Goal: Information Seeking & Learning: Stay updated

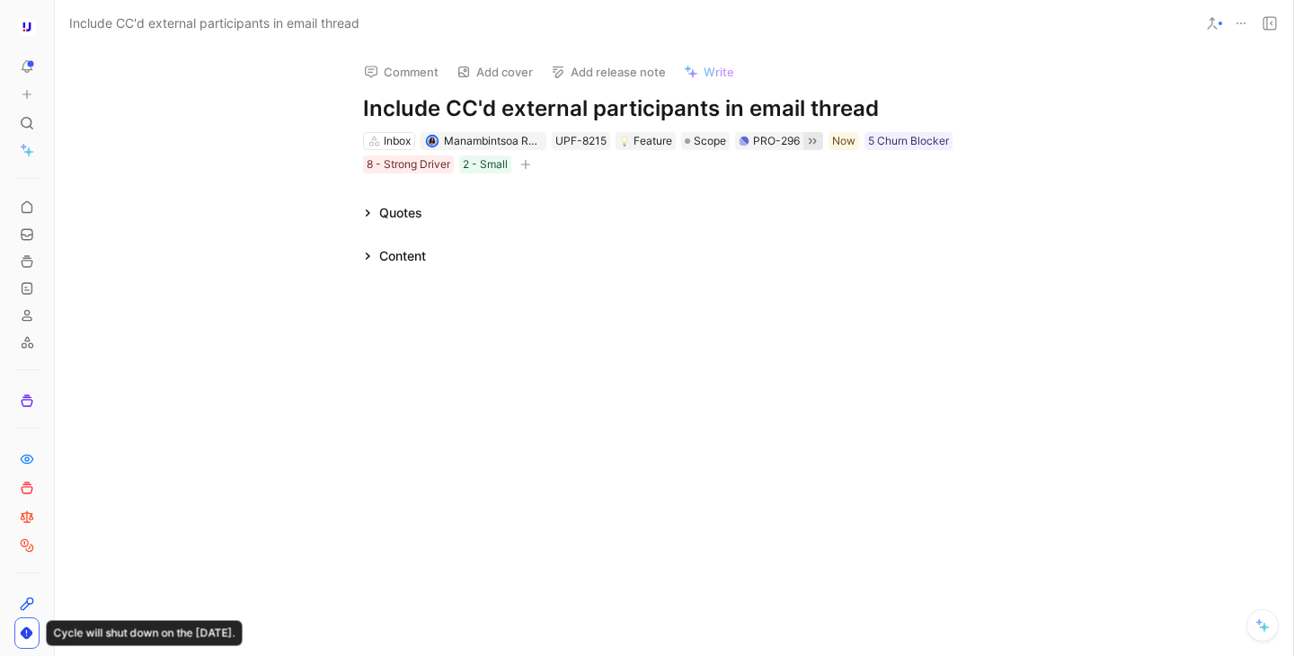
click at [813, 144] on icon at bounding box center [812, 141] width 14 height 14
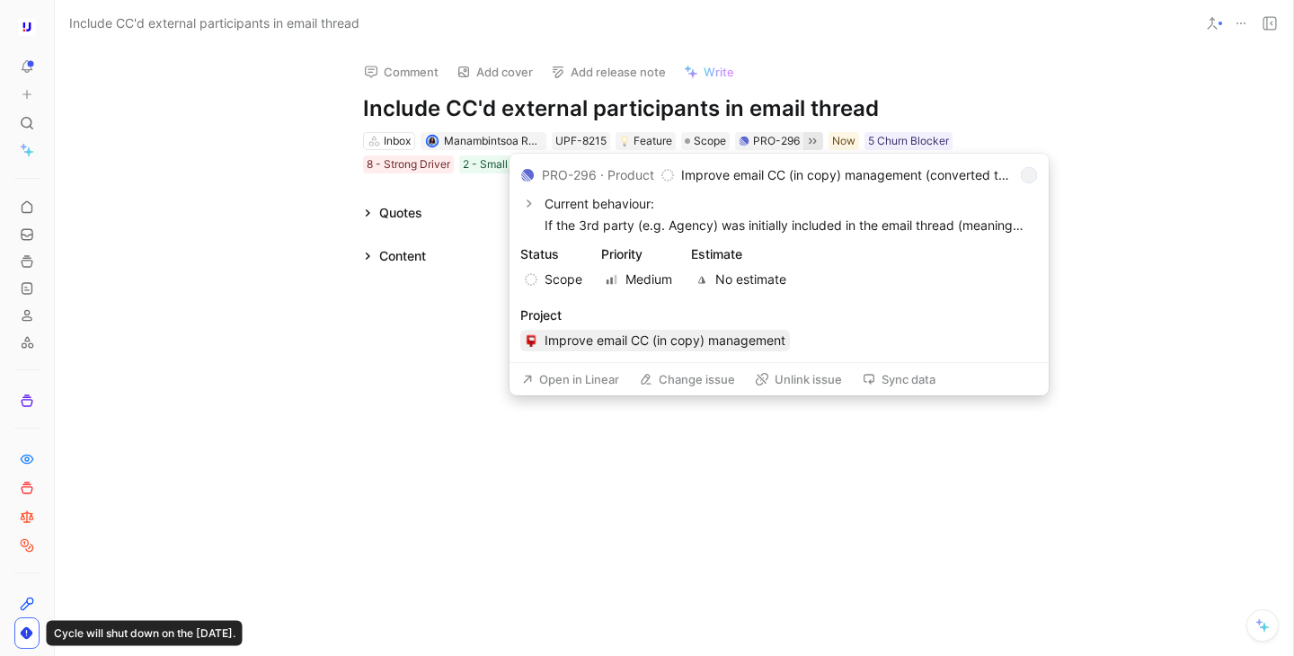
click at [632, 338] on span "Improve email CC (in copy) management" at bounding box center [655, 341] width 261 height 22
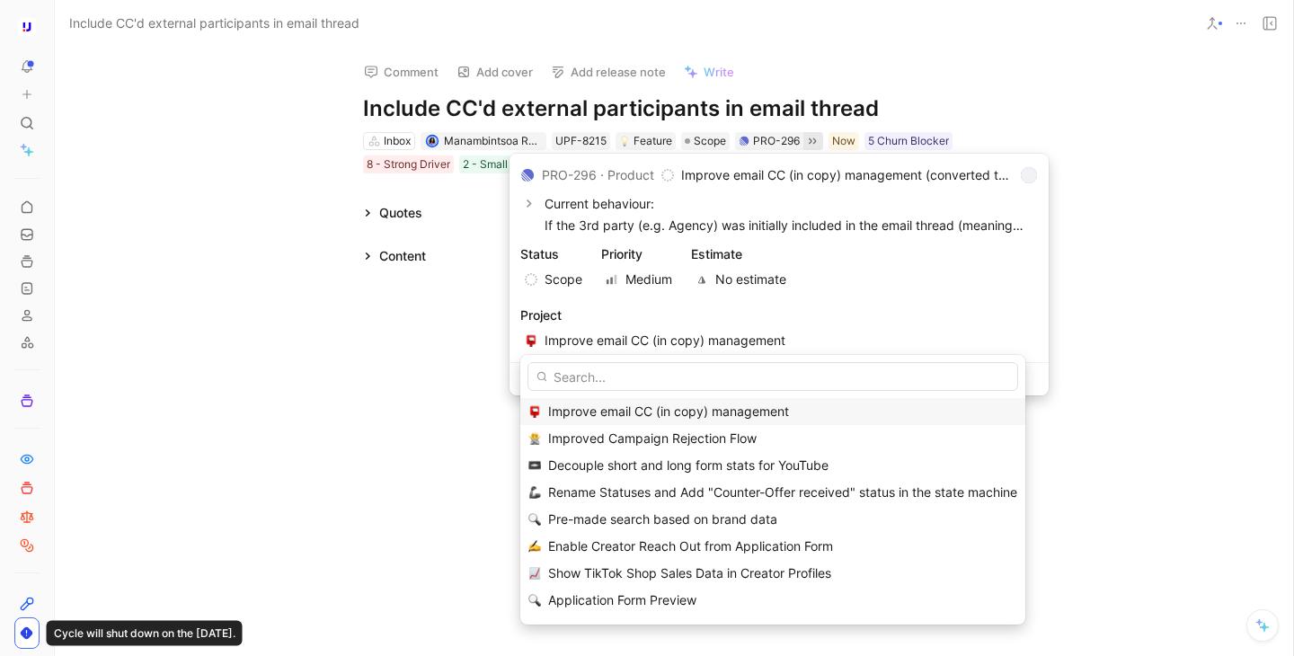
click at [634, 408] on span "Improve email CC (in copy) management" at bounding box center [668, 411] width 241 height 15
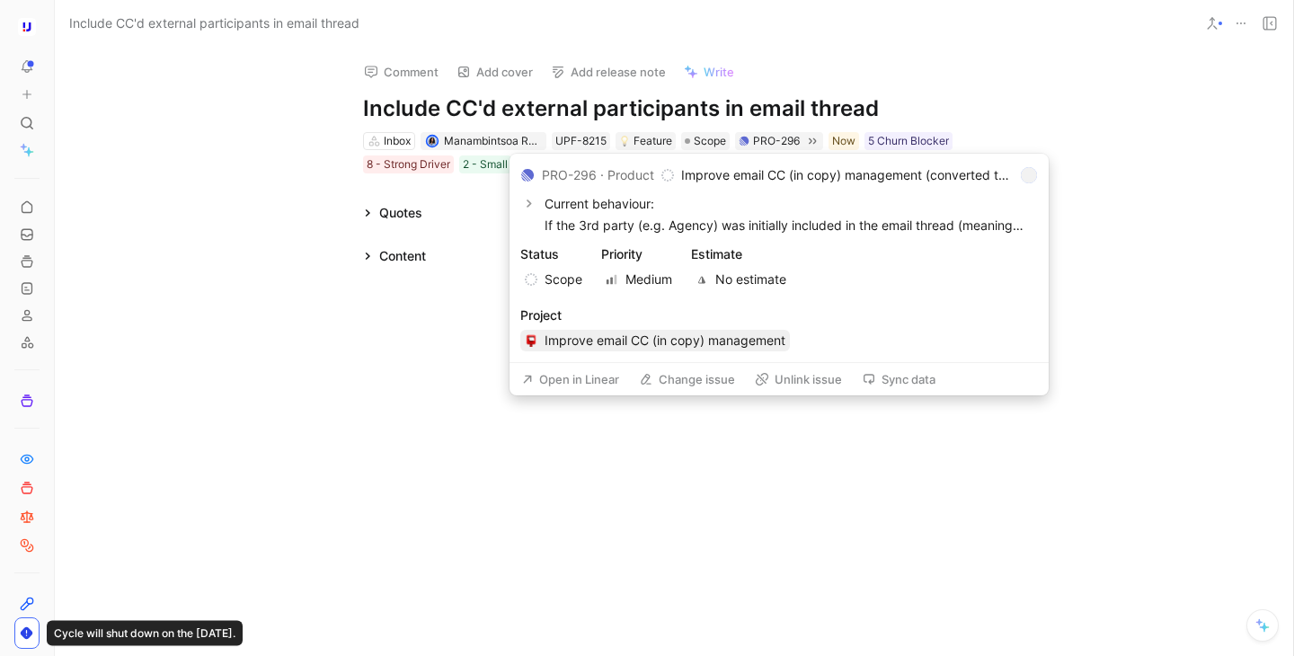
click at [671, 340] on span "Improve email CC (in copy) management" at bounding box center [655, 341] width 261 height 22
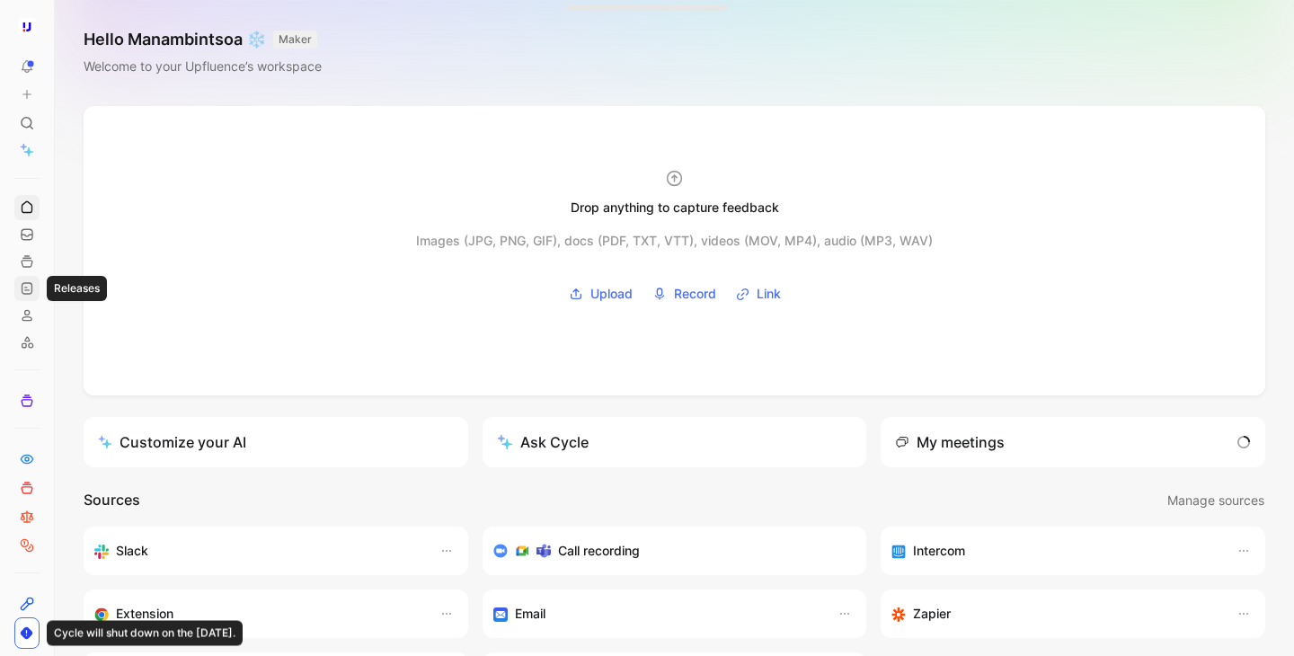
click at [29, 285] on icon at bounding box center [27, 288] width 14 height 14
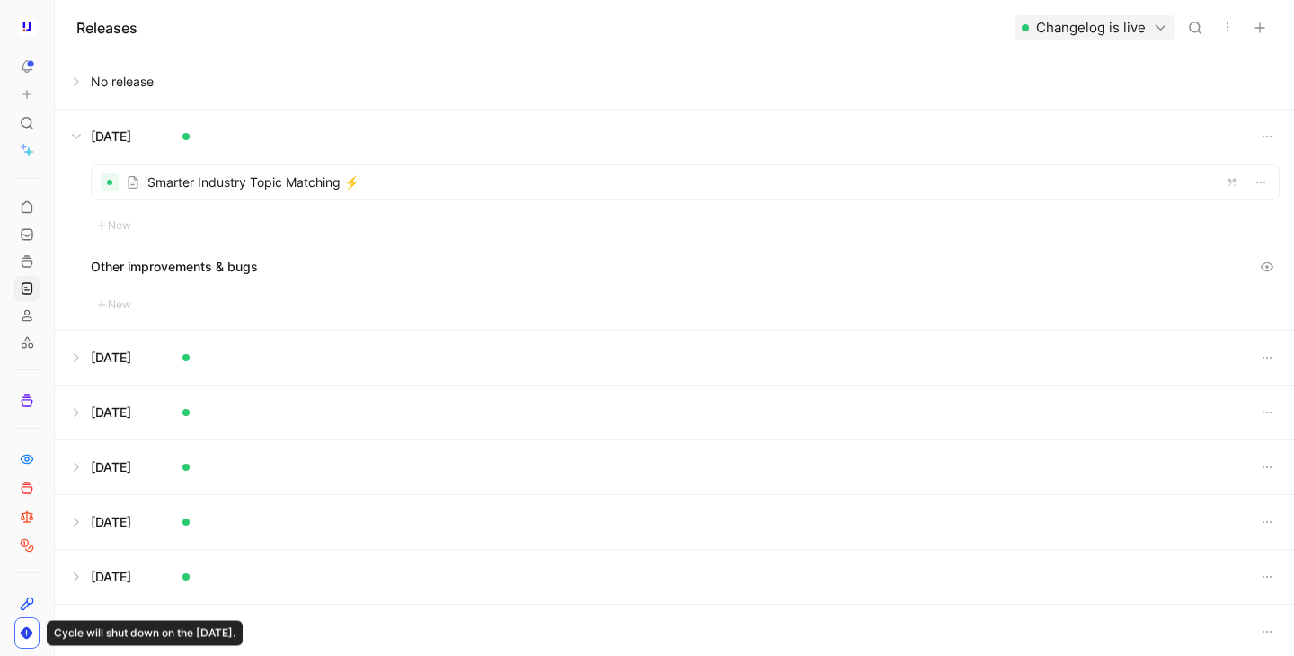
click at [120, 84] on button at bounding box center [675, 82] width 1238 height 54
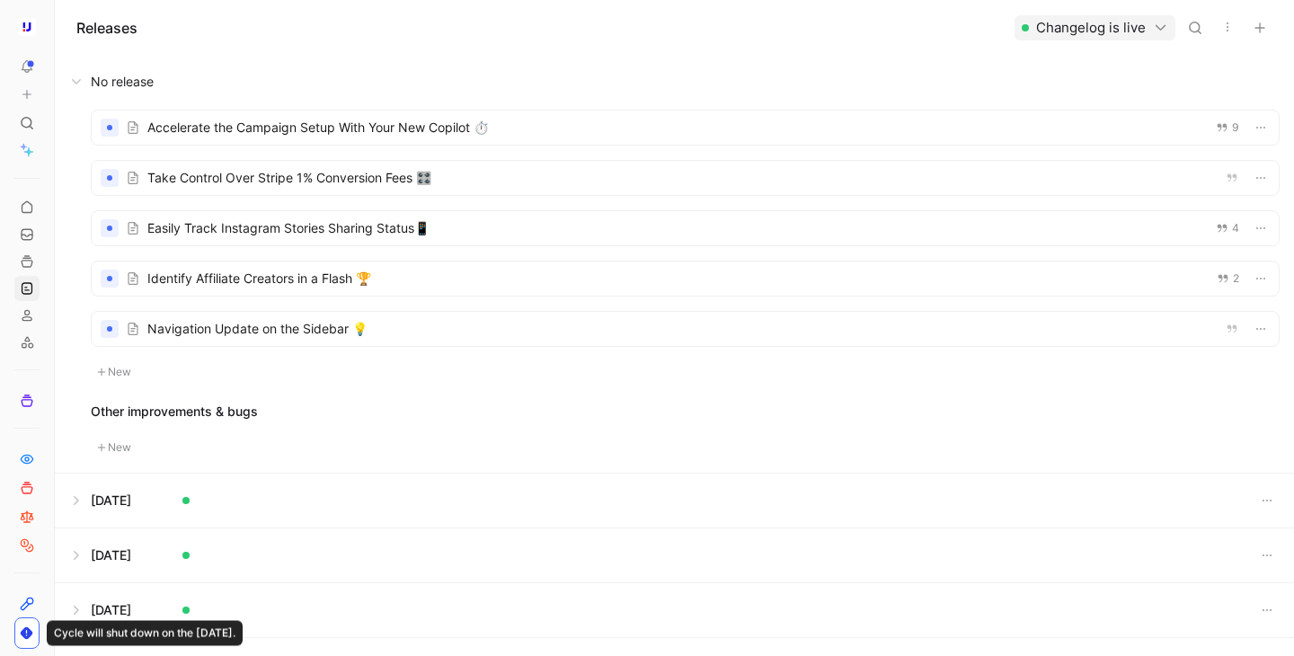
click at [387, 231] on div at bounding box center [685, 228] width 1187 height 34
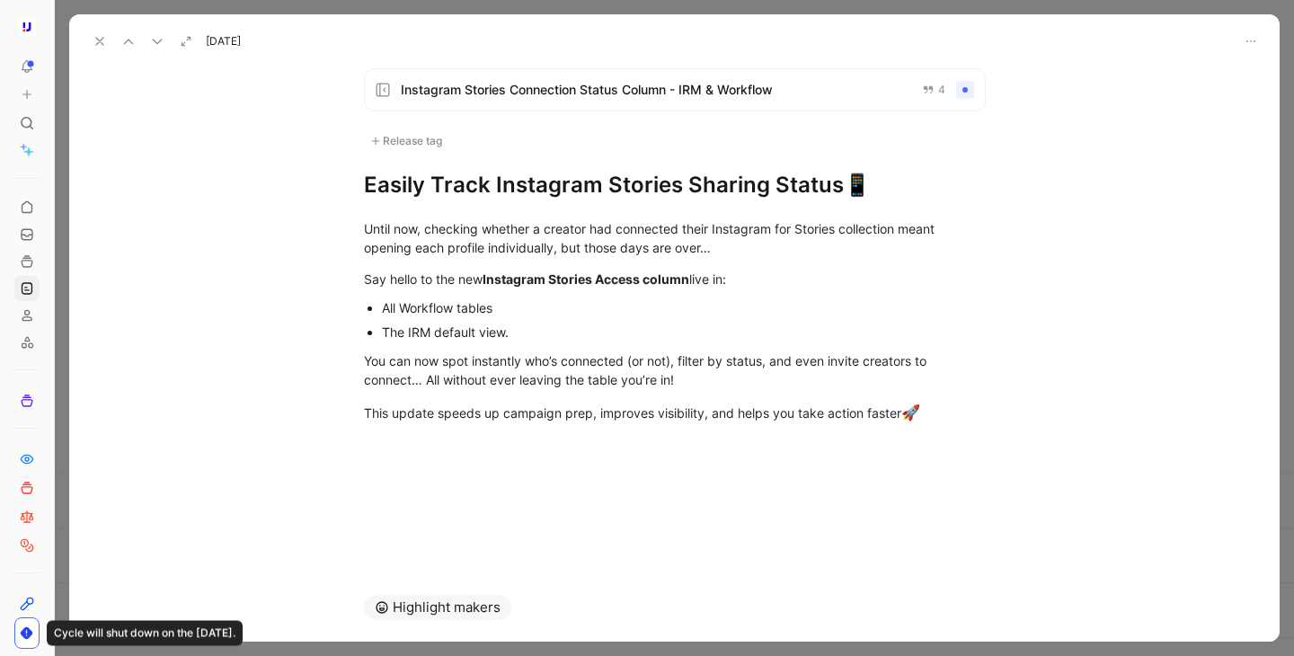
click at [431, 498] on div "Instagram Stories Connection Status Column - IRM & Workflow 4 Release tag Easil…" at bounding box center [674, 314] width 1211 height 520
click at [450, 462] on div at bounding box center [674, 456] width 1211 height 22
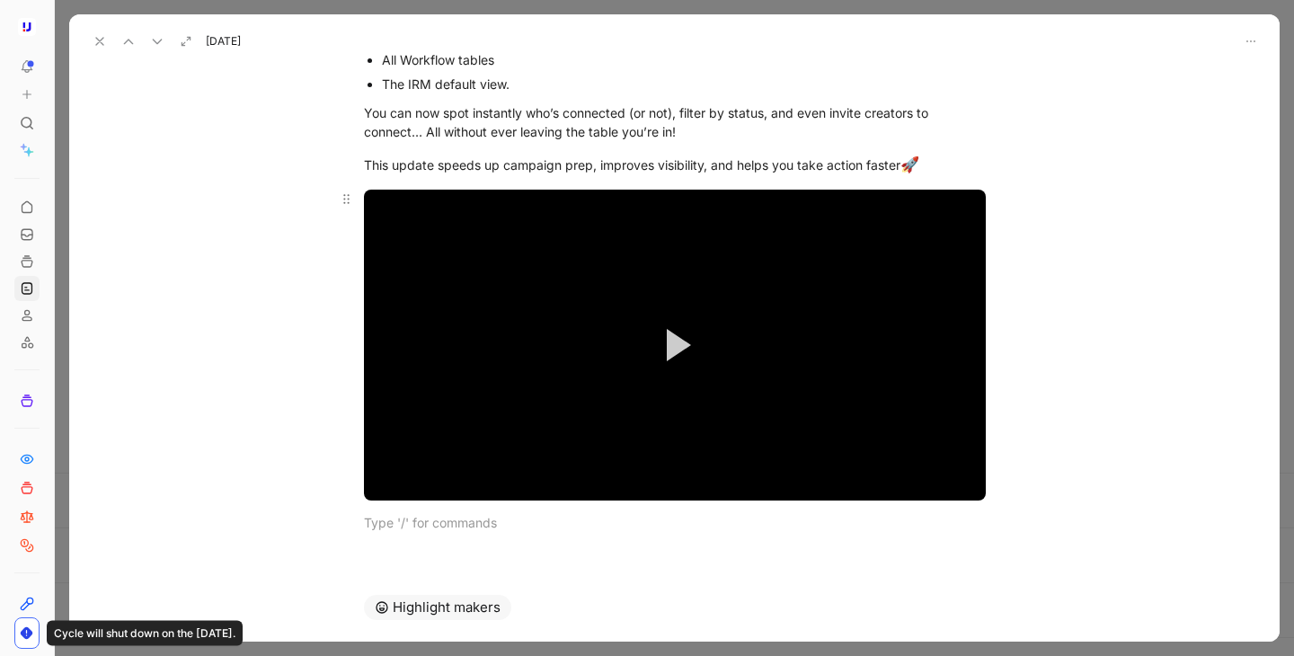
scroll to position [248, 0]
click at [690, 350] on span "Video Player" at bounding box center [679, 345] width 24 height 32
click at [457, 536] on p at bounding box center [675, 523] width 690 height 30
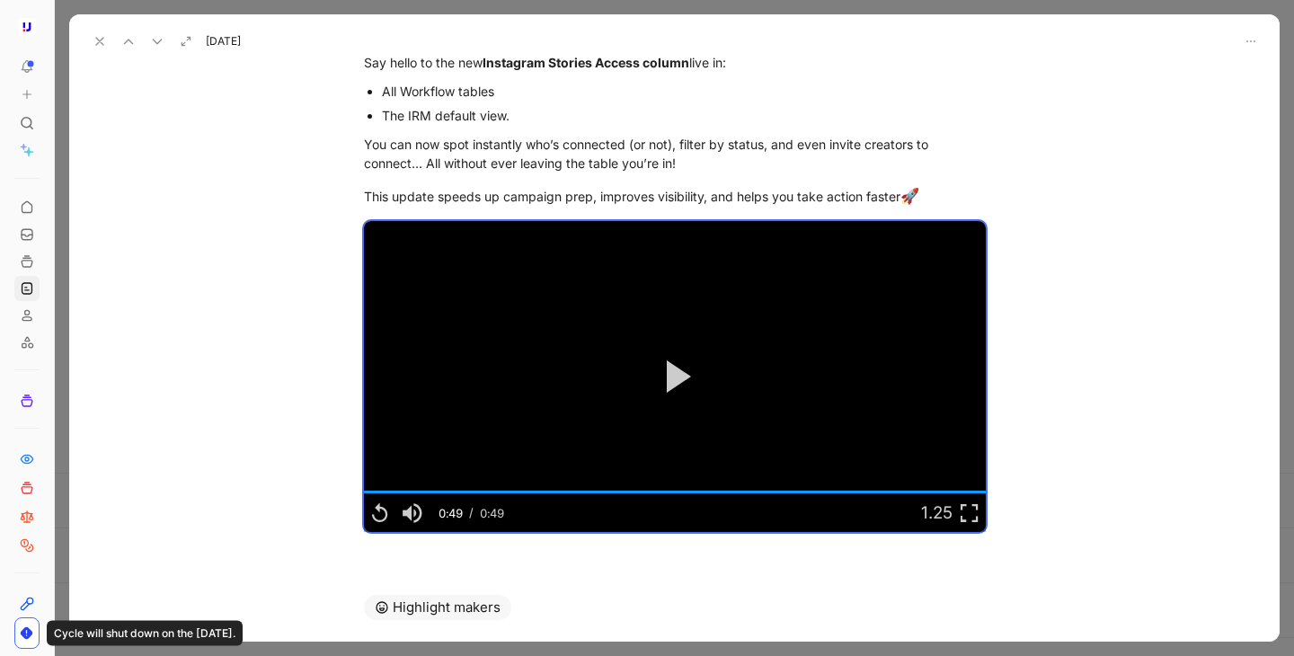
scroll to position [217, 0]
click at [98, 43] on use at bounding box center [99, 41] width 7 height 7
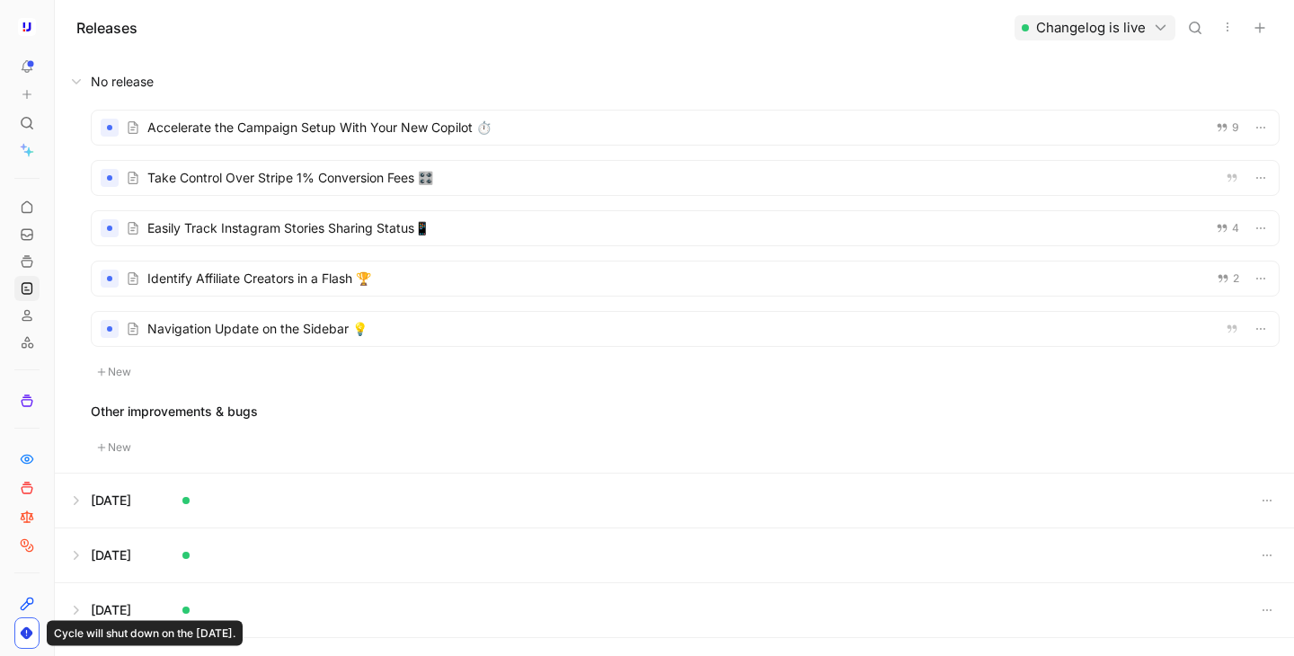
click at [407, 69] on button at bounding box center [675, 82] width 1238 height 54
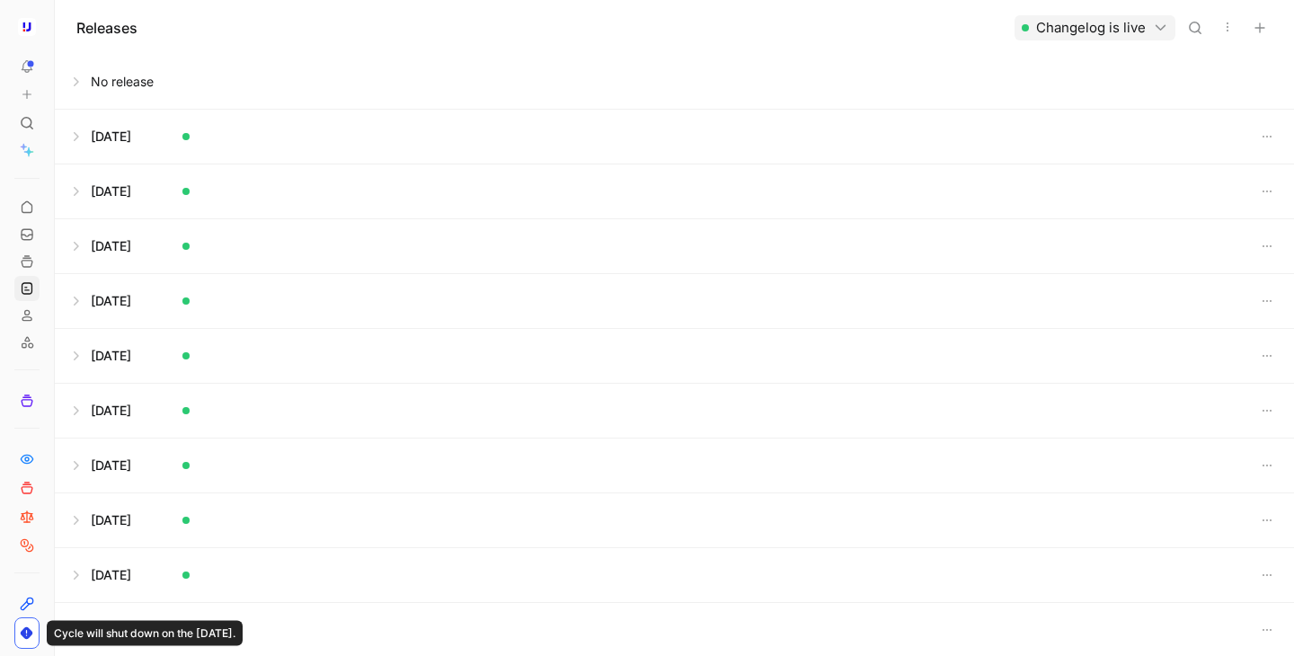
click at [331, 61] on button at bounding box center [675, 82] width 1238 height 54
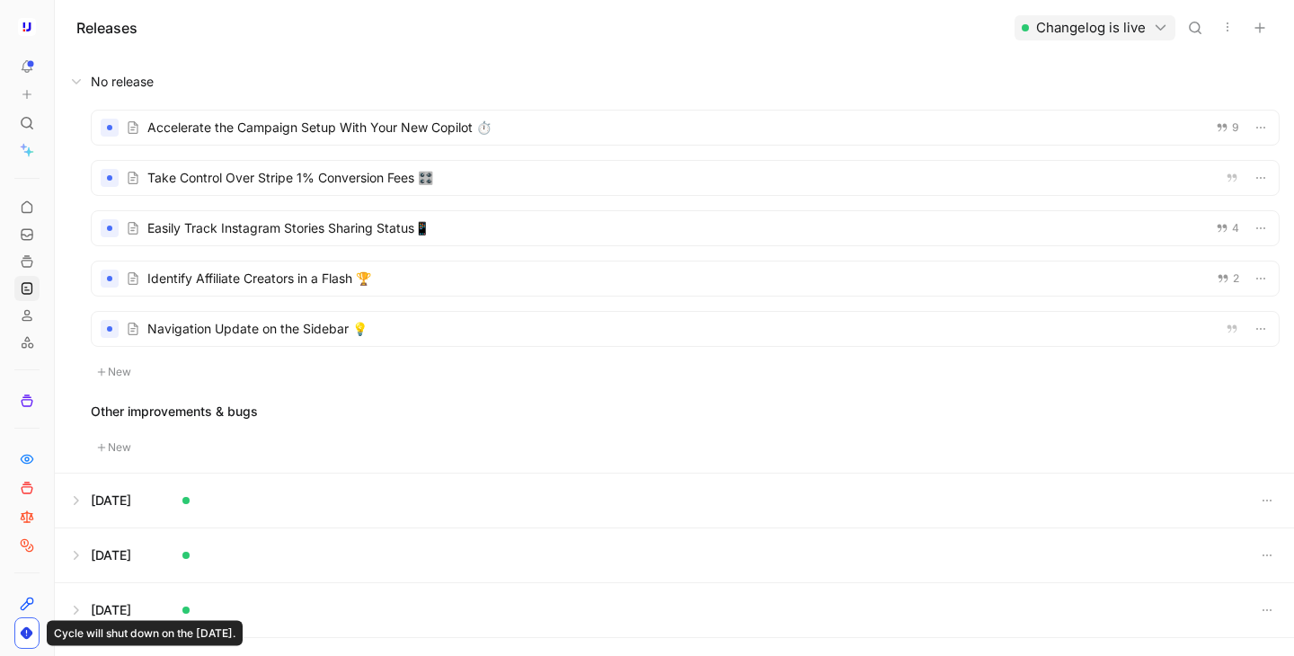
click at [351, 240] on div at bounding box center [685, 228] width 1187 height 34
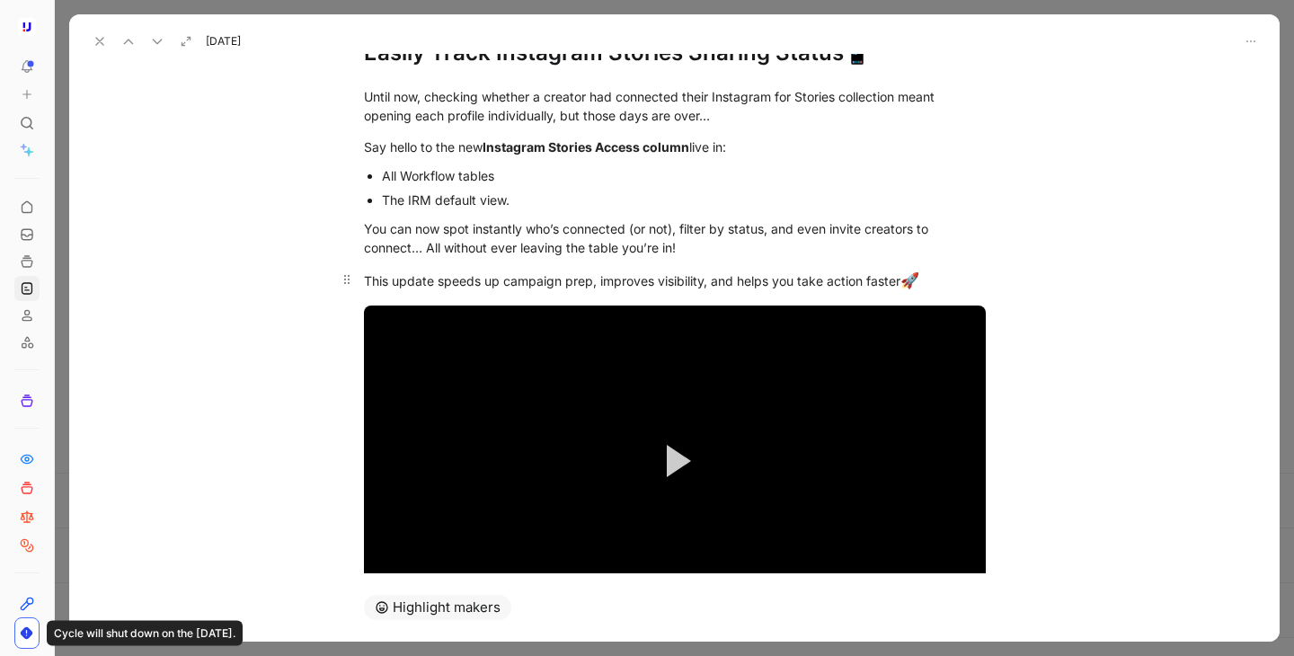
scroll to position [217, 0]
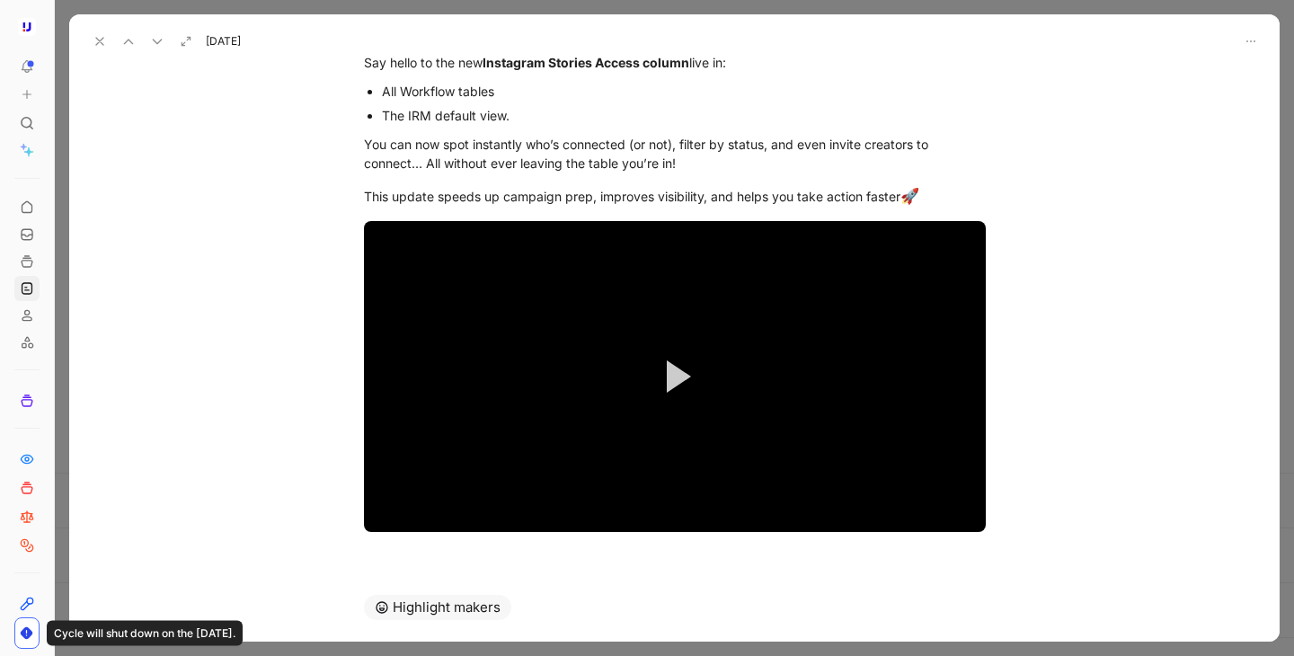
click at [97, 47] on icon at bounding box center [100, 41] width 14 height 14
